Goal: Connect with others: Connect with others

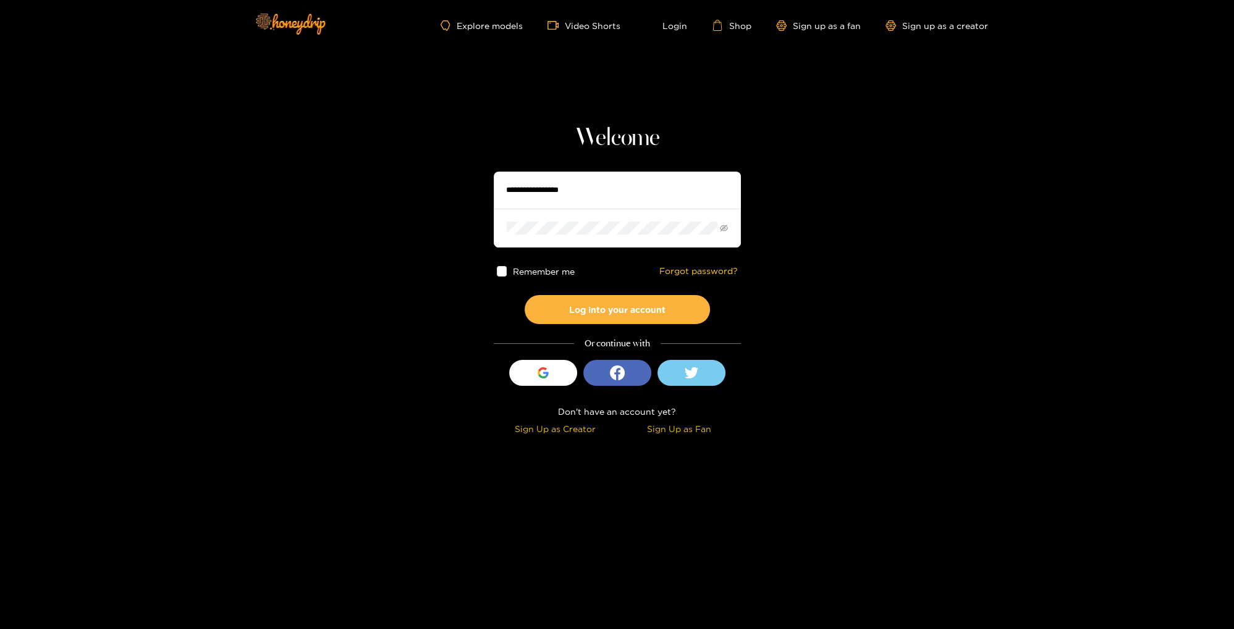
click at [575, 193] on input "text" at bounding box center [617, 190] width 247 height 37
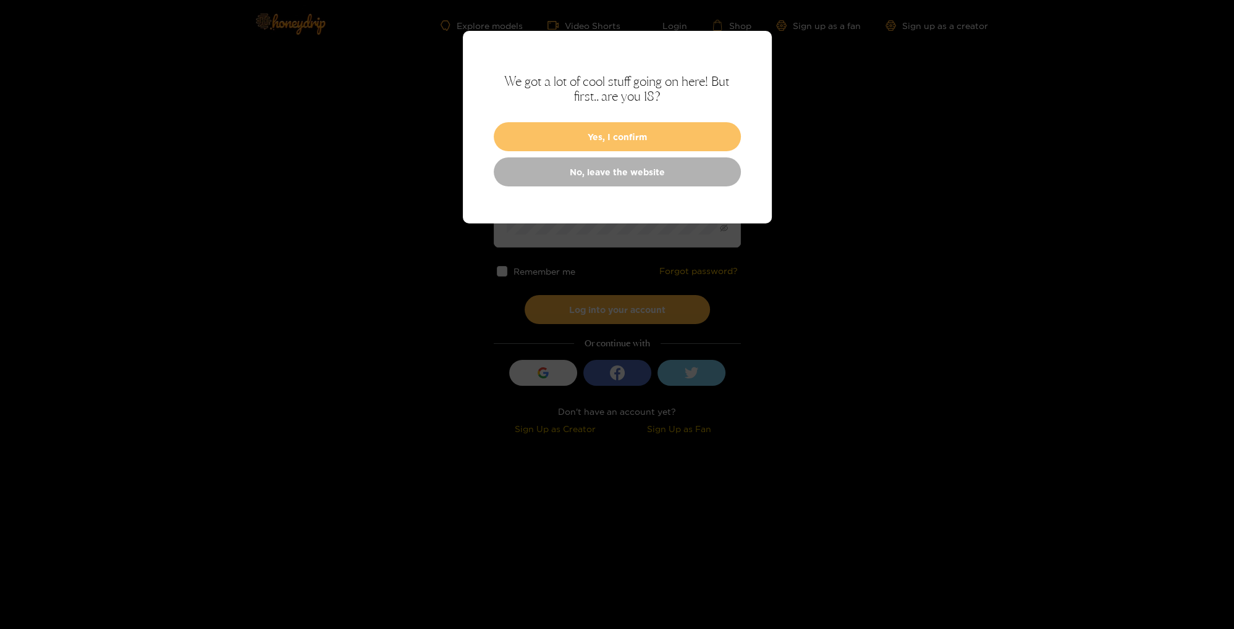
click at [617, 134] on button "Yes, I confirm" at bounding box center [617, 136] width 247 height 29
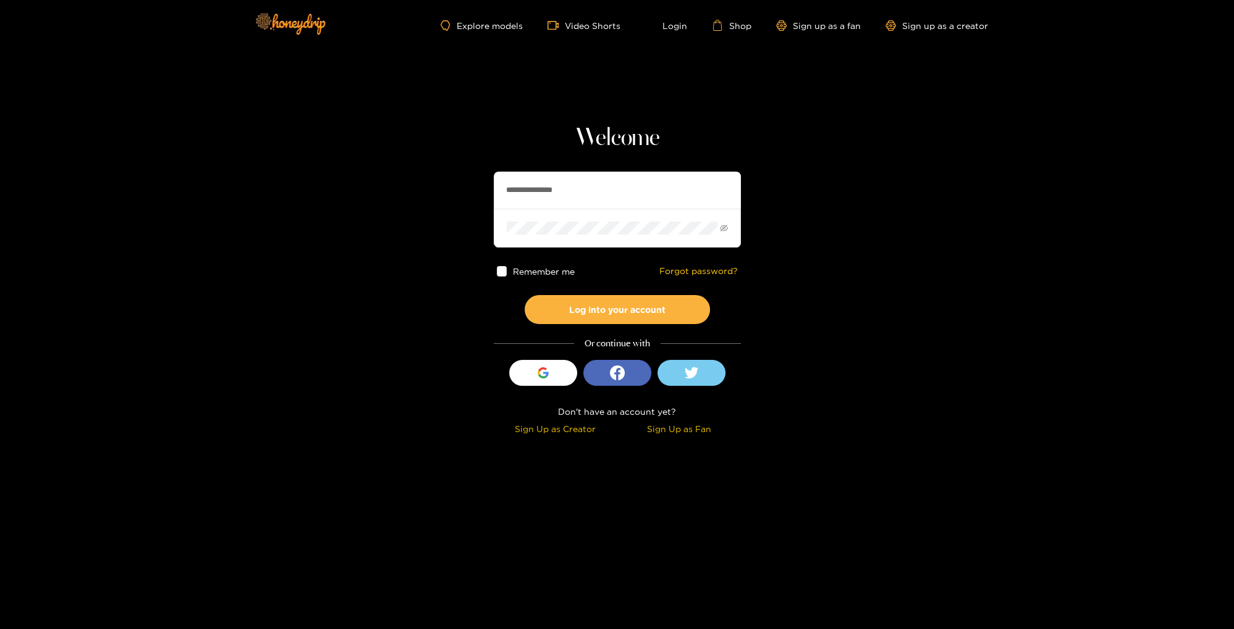
click at [503, 268] on span at bounding box center [502, 271] width 11 height 11
click at [617, 314] on button "Log into your account" at bounding box center [616, 309] width 185 height 29
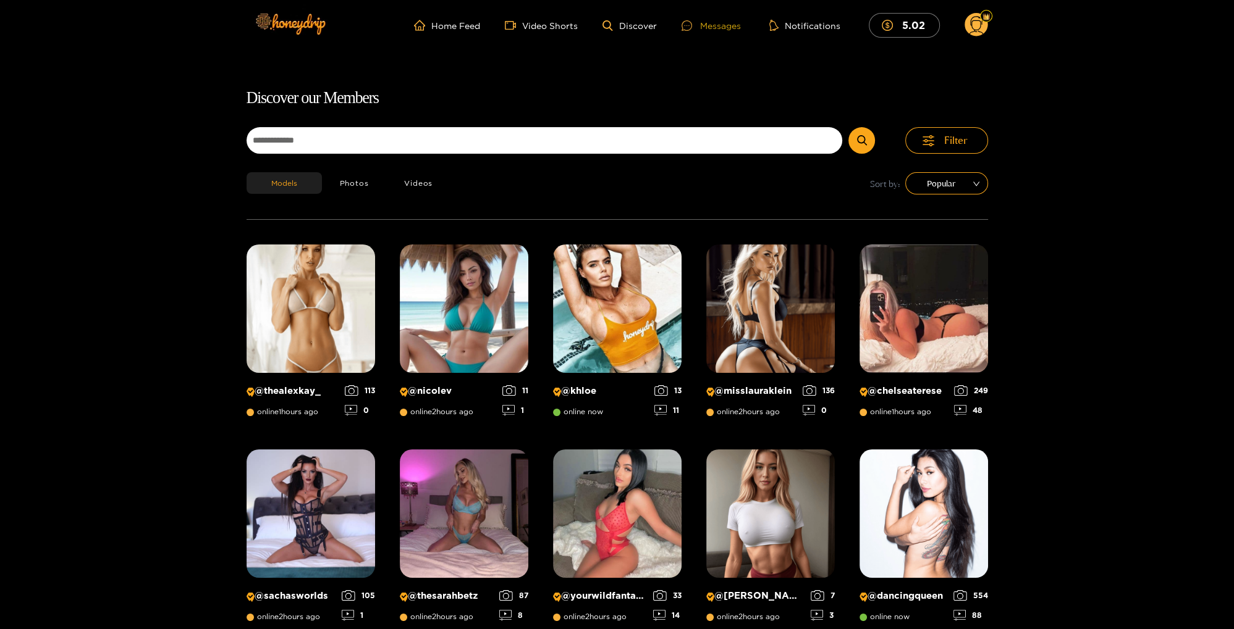
click at [708, 28] on div "Messages" at bounding box center [710, 26] width 59 height 14
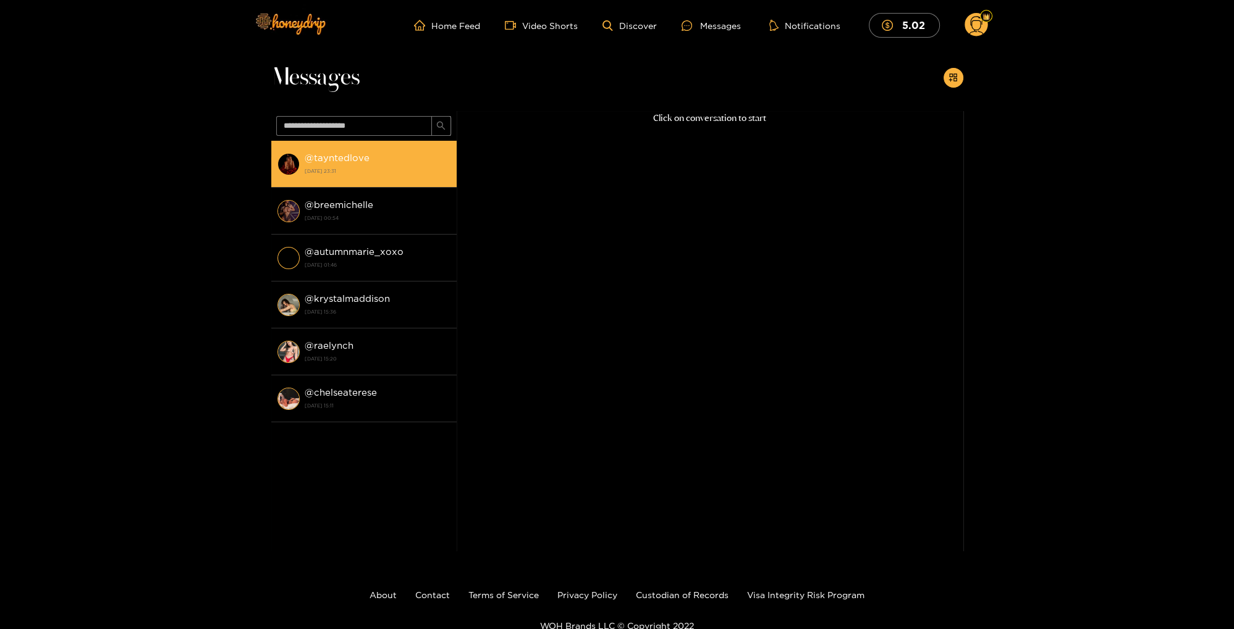
click at [355, 162] on strong "@ tayntedlove" at bounding box center [337, 158] width 65 height 11
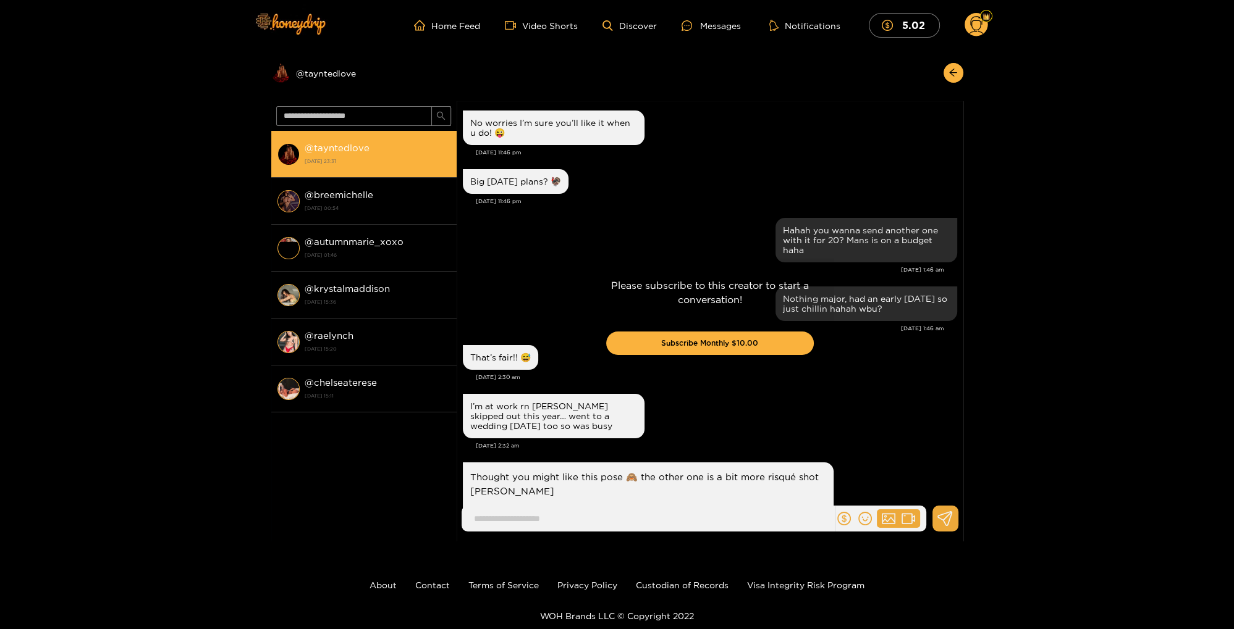
scroll to position [1315, 0]
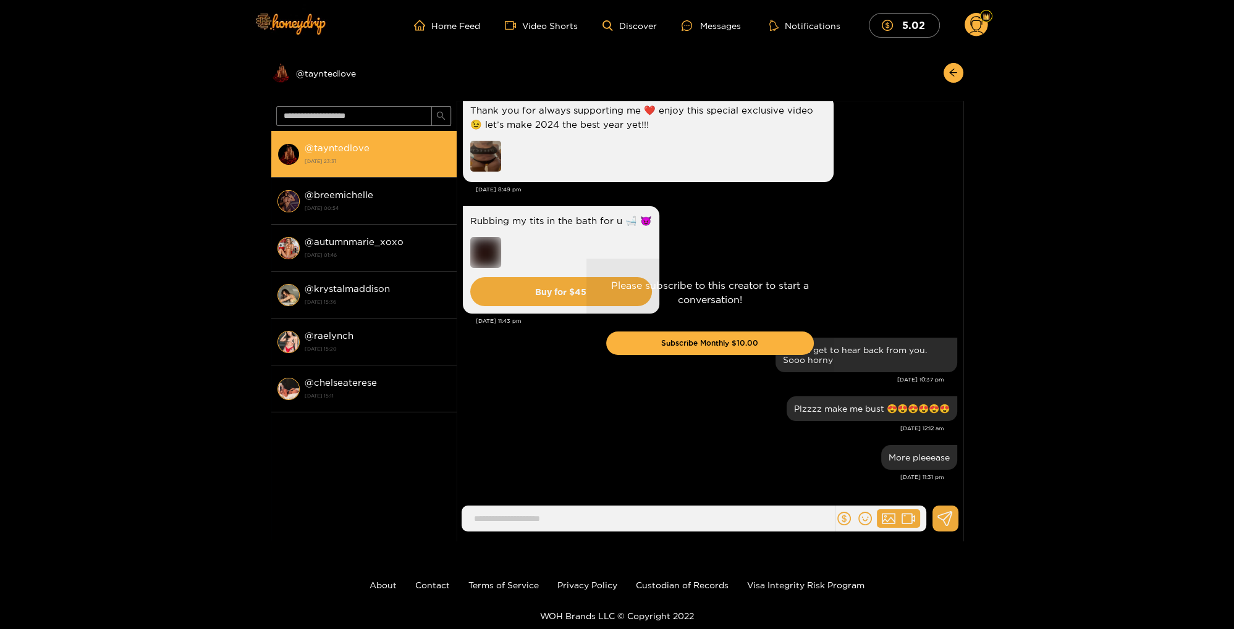
click at [293, 151] on img at bounding box center [288, 154] width 22 height 22
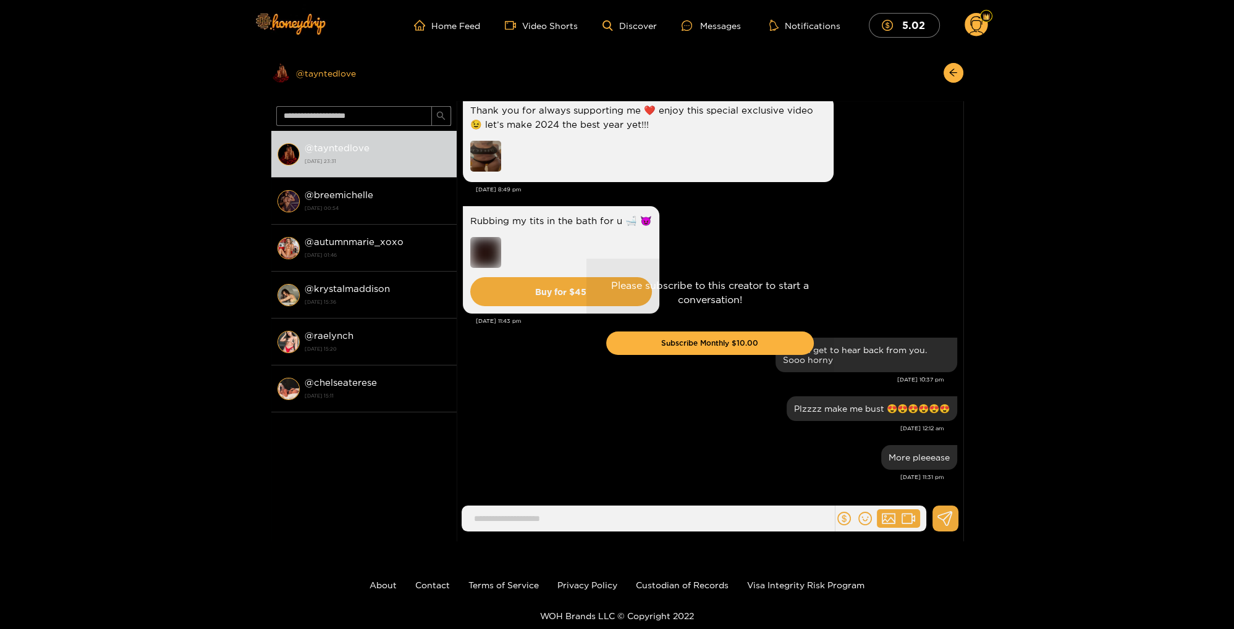
click at [328, 72] on div "Preview @ tayntedlove" at bounding box center [363, 73] width 185 height 20
